Goal: Find specific page/section: Find specific page/section

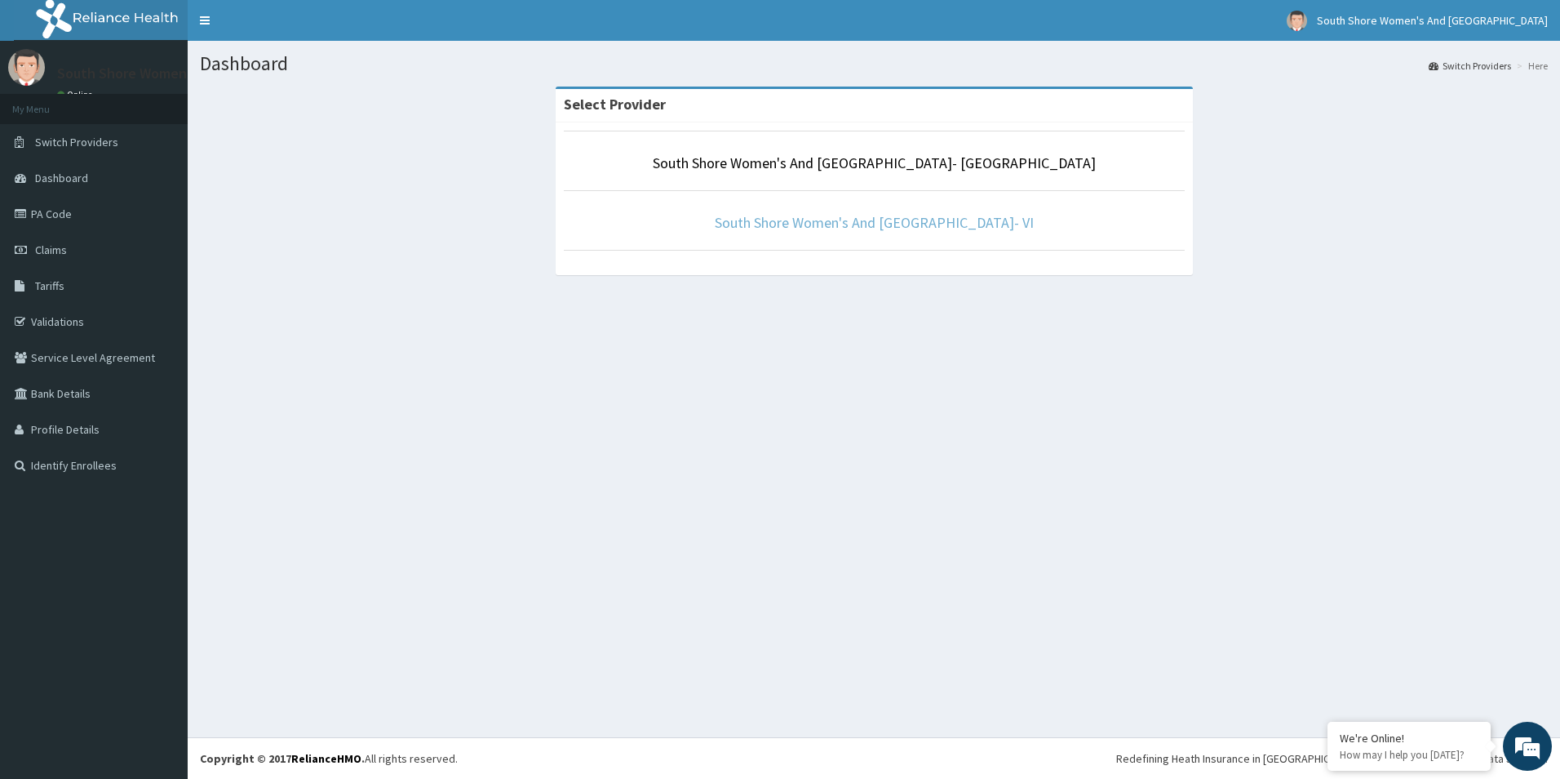
click at [847, 229] on link "South Shore Women's And [GEOGRAPHIC_DATA]- VI" at bounding box center [874, 222] width 319 height 19
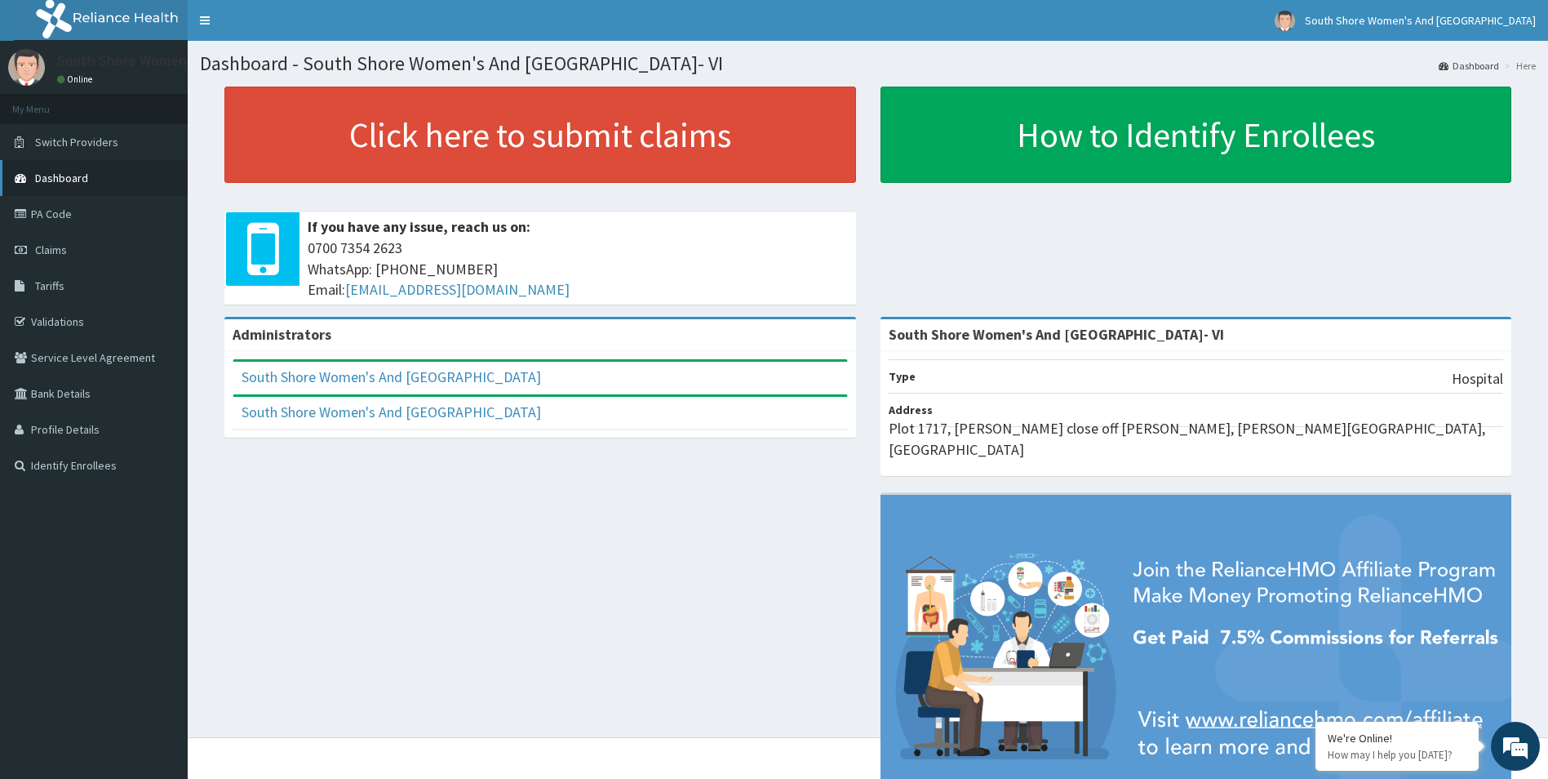
drag, startPoint x: 59, startPoint y: 215, endPoint x: 109, endPoint y: 194, distance: 54.6
click at [59, 215] on link "PA Code" at bounding box center [94, 214] width 188 height 36
